Goal: Check status: Check status

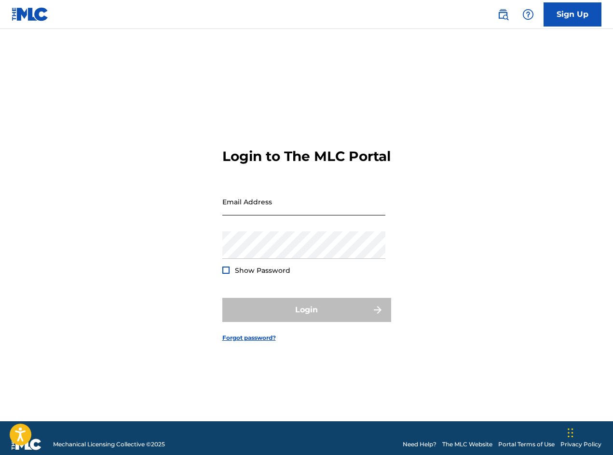
click at [266, 215] on input "Email Address" at bounding box center [303, 201] width 163 height 27
click at [298, 207] on input "TKGBMRoyalties" at bounding box center [303, 201] width 163 height 27
click at [294, 215] on input "TKGBMRoyalties" at bounding box center [303, 201] width 163 height 27
drag, startPoint x: 183, startPoint y: 210, endPoint x: 23, endPoint y: 195, distance: 160.7
click at [23, 195] on div "Login to The MLC Portal Email Address TKGBMRoyalties Password Show Password Log…" at bounding box center [306, 237] width 613 height 368
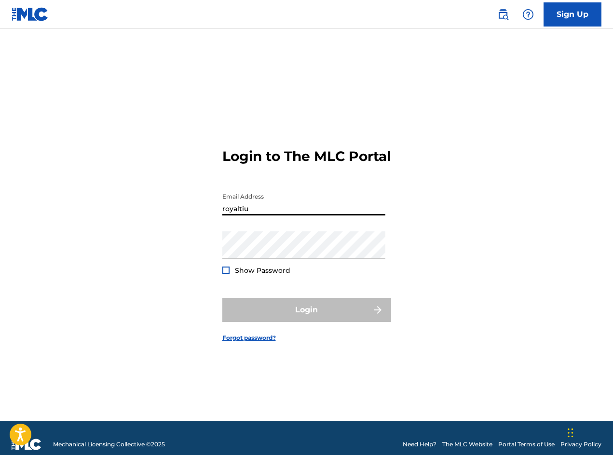
scroll to position [13, 0]
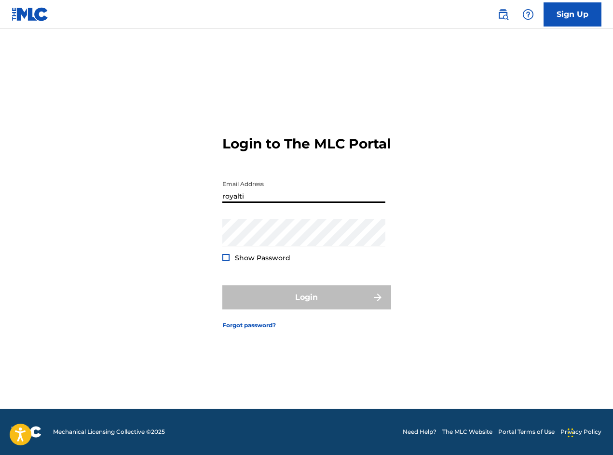
type input "[EMAIL_ADDRESS][DOMAIN_NAME]"
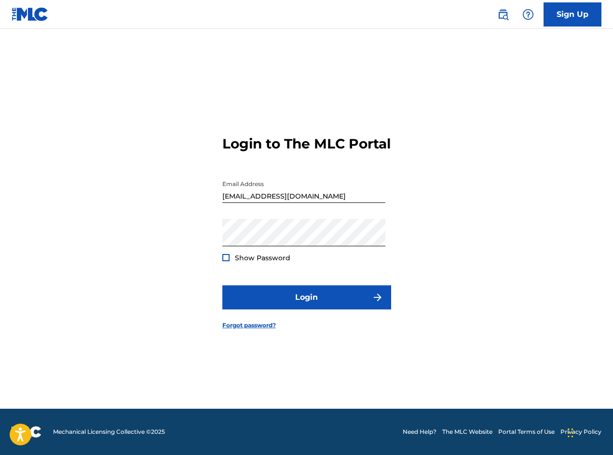
click at [226, 263] on div "Show Password" at bounding box center [256, 258] width 68 height 10
click at [227, 261] on div at bounding box center [225, 257] width 7 height 7
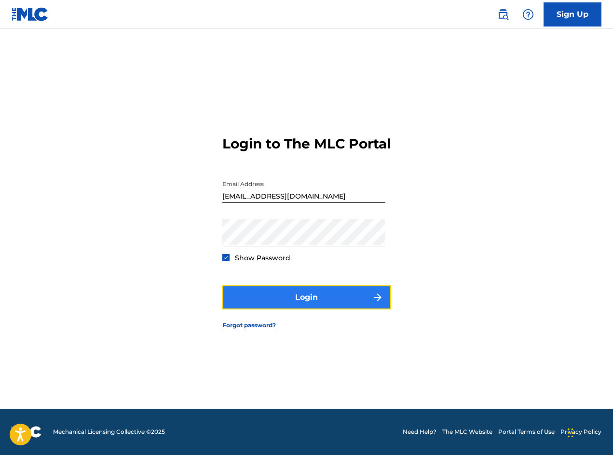
click at [262, 305] on button "Login" at bounding box center [306, 297] width 169 height 24
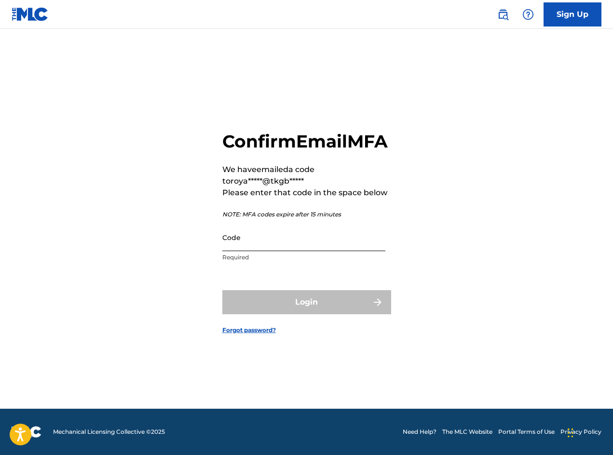
click at [276, 251] on input "Code" at bounding box center [303, 237] width 163 height 27
click at [277, 251] on input "Code" at bounding box center [303, 237] width 163 height 27
paste input "303892"
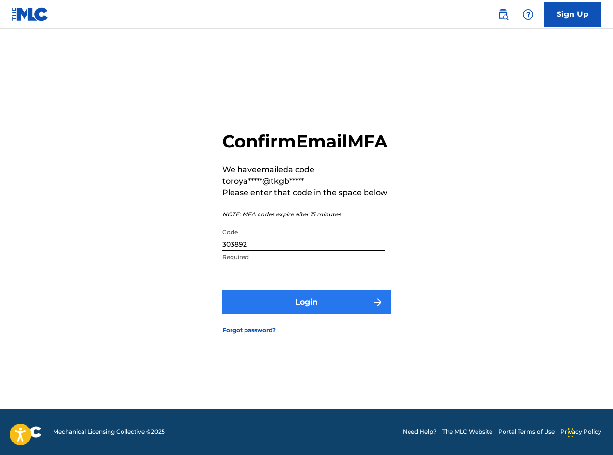
type input "303892"
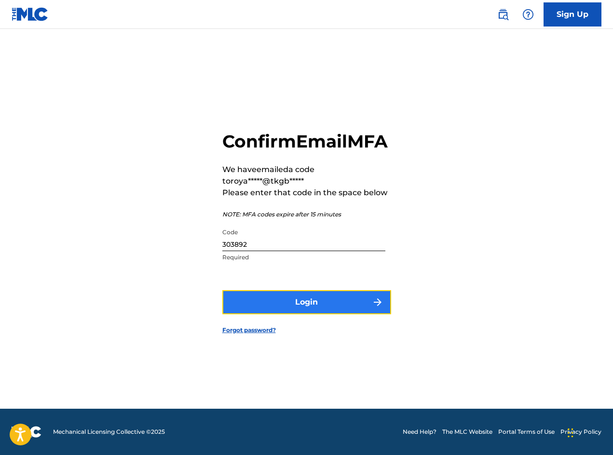
click at [295, 314] on button "Login" at bounding box center [306, 302] width 169 height 24
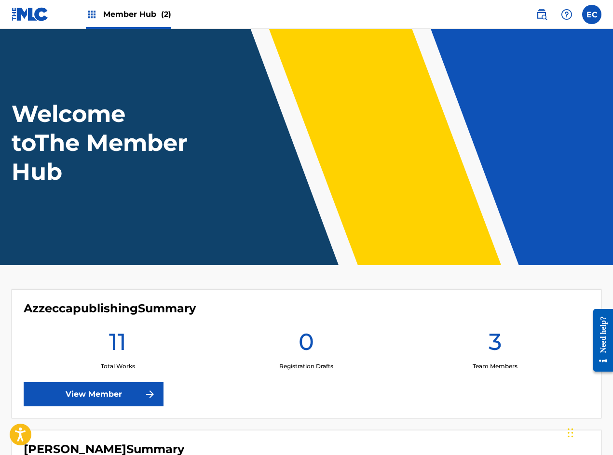
click at [116, 18] on span "Member Hub (2)" at bounding box center [137, 14] width 68 height 11
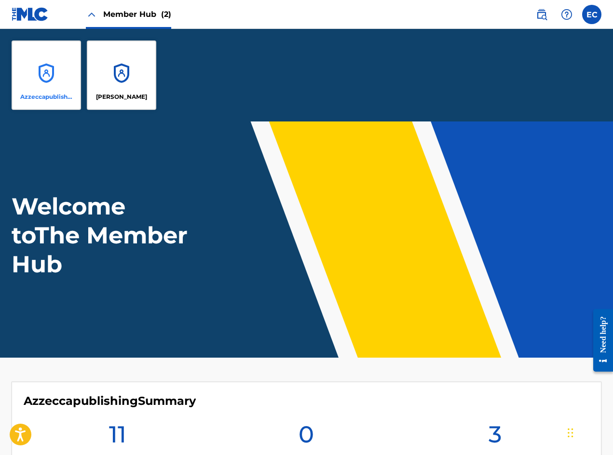
click at [33, 75] on div "Azzeccapublishing" at bounding box center [46, 74] width 69 height 69
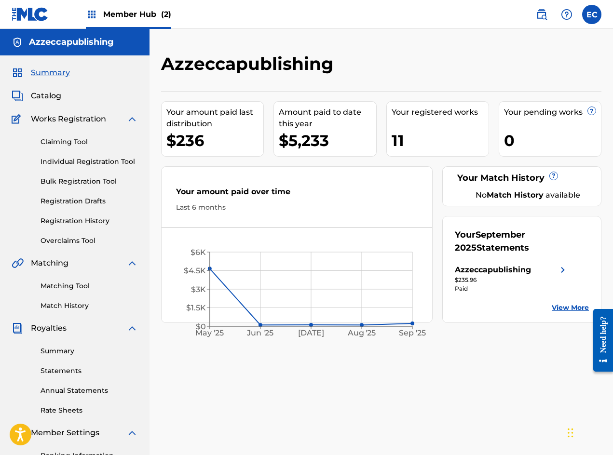
click at [565, 307] on link "View More" at bounding box center [569, 308] width 37 height 10
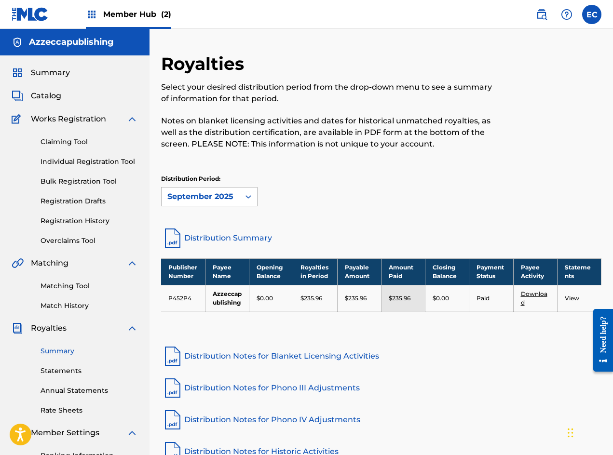
click at [247, 197] on icon at bounding box center [248, 196] width 6 height 3
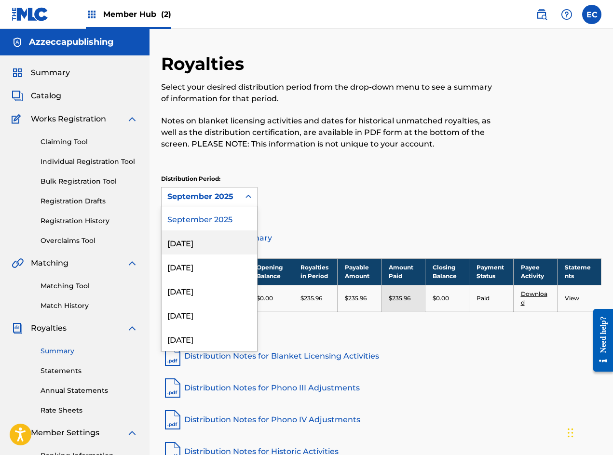
click at [218, 238] on div "[DATE]" at bounding box center [208, 242] width 95 height 24
